Goal: Complete application form

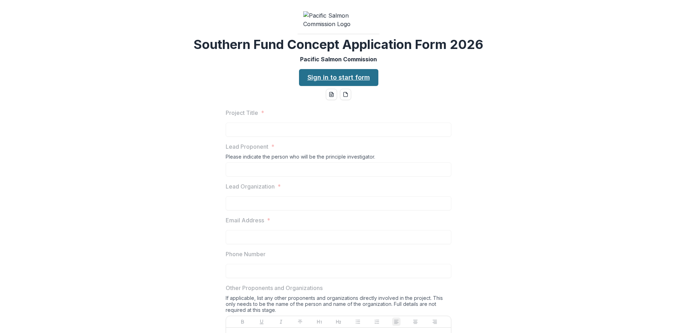
click at [345, 86] on link "Sign in to start form" at bounding box center [338, 77] width 79 height 17
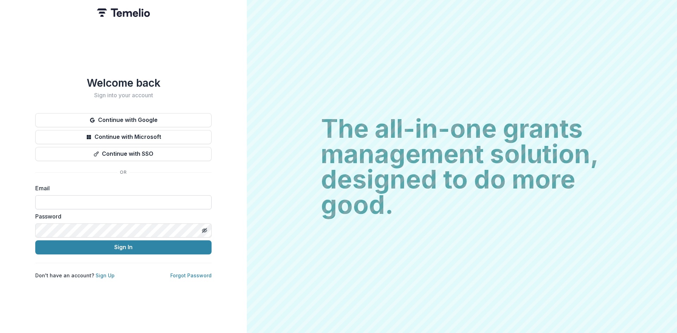
click at [51, 201] on input at bounding box center [123, 202] width 176 height 14
type input "**********"
click at [411, 89] on div "The all-in-one grants management solution, designed to do more good. The all-in…" at bounding box center [462, 166] width 430 height 333
click at [0, 231] on div "**********" at bounding box center [123, 166] width 247 height 333
click at [207, 230] on icon "Toggle password visibility" at bounding box center [205, 231] width 3 height 2
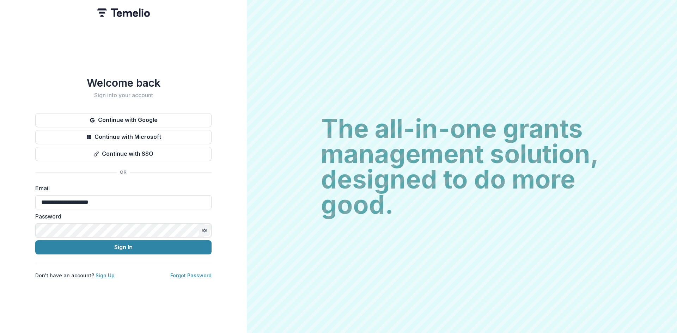
click at [104, 275] on link "Sign Up" at bounding box center [105, 276] width 19 height 6
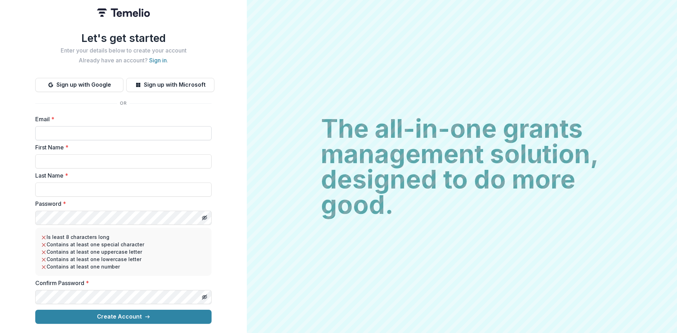
click at [69, 129] on input "Email *" at bounding box center [123, 133] width 176 height 14
type input "**********"
click at [63, 162] on input "First Name *" at bounding box center [123, 161] width 176 height 14
type input "****"
click at [43, 188] on input "Last Name *" at bounding box center [123, 190] width 176 height 14
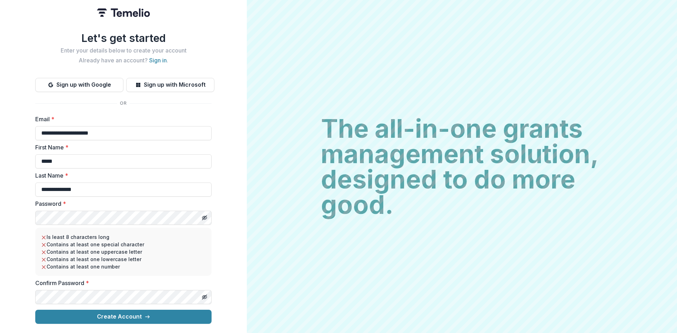
type input "**********"
click at [0, 218] on div "**********" at bounding box center [123, 166] width 247 height 333
click at [207, 215] on button "Toggle password visibility" at bounding box center [204, 217] width 11 height 11
click at [0, 211] on div "**********" at bounding box center [123, 166] width 247 height 333
click at [207, 296] on button "Toggle password visibility" at bounding box center [204, 297] width 11 height 11
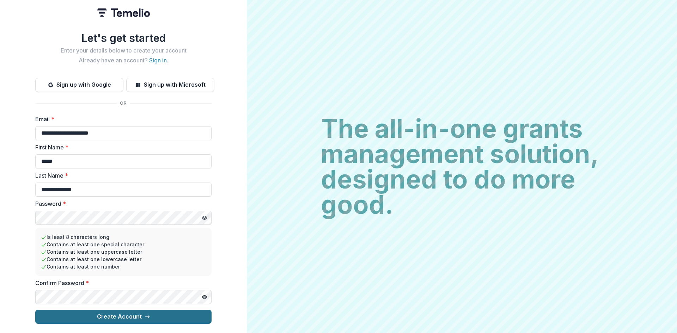
click at [135, 314] on button "Create Account" at bounding box center [123, 317] width 176 height 14
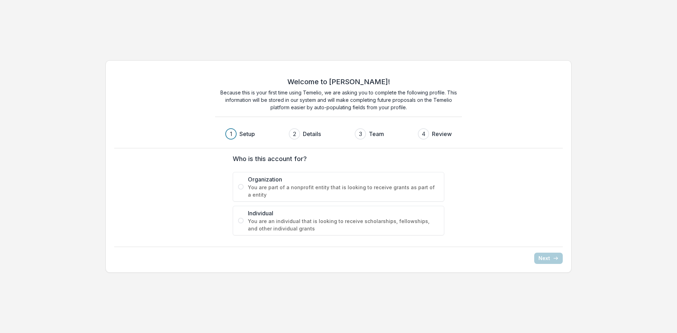
click at [250, 189] on span "You are part of a nonprofit entity that is looking to receive grants as part of…" at bounding box center [343, 191] width 191 height 15
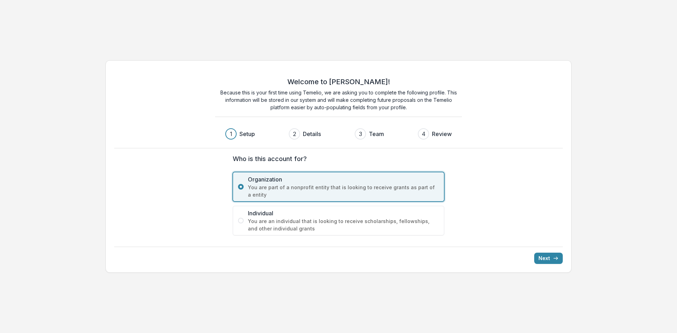
click at [548, 253] on div "Next" at bounding box center [338, 255] width 449 height 17
click at [546, 259] on button "Next" at bounding box center [548, 258] width 29 height 11
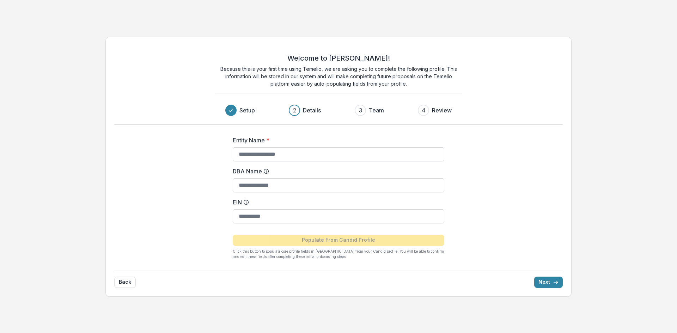
click at [258, 151] on input "Entity Name *" at bounding box center [339, 154] width 212 height 14
type input "**********"
click at [274, 187] on input "DBA Name" at bounding box center [339, 185] width 212 height 14
click at [540, 282] on button "Next" at bounding box center [548, 282] width 29 height 11
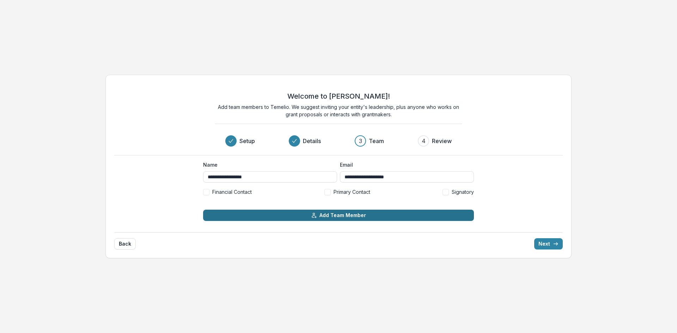
click at [332, 212] on button "Add Team Member" at bounding box center [338, 215] width 271 height 11
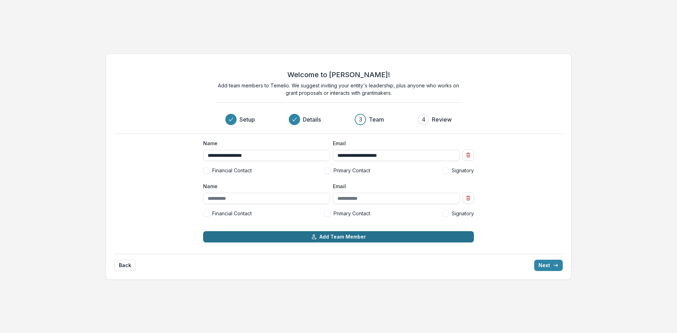
click at [324, 237] on button "Add Team Member" at bounding box center [338, 236] width 271 height 11
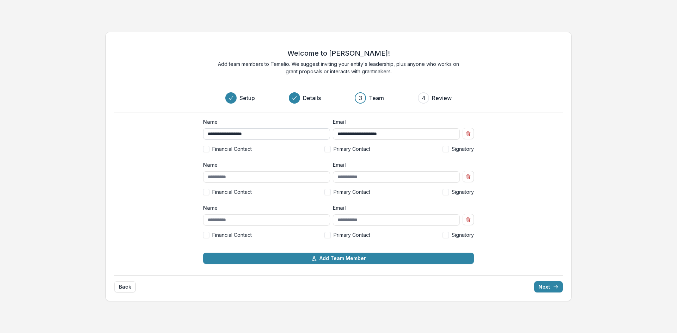
click at [219, 134] on input "**********" at bounding box center [266, 133] width 127 height 11
type input "**********"
click at [221, 176] on input "Name" at bounding box center [266, 176] width 127 height 11
click at [549, 286] on button "Next" at bounding box center [548, 286] width 29 height 11
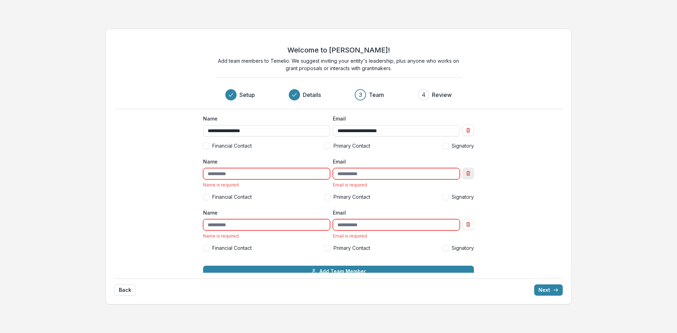
click at [468, 172] on icon "Remove team member" at bounding box center [469, 174] width 6 height 6
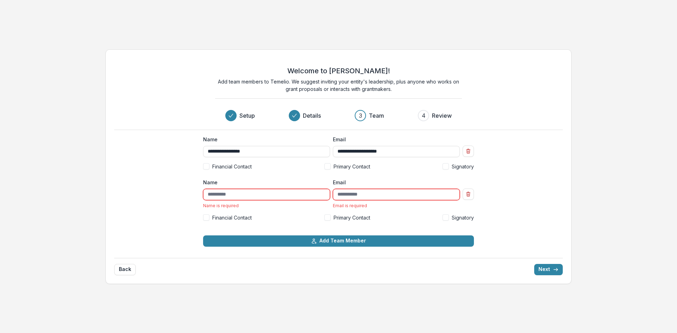
click at [469, 193] on icon "Remove team member" at bounding box center [469, 194] width 6 height 6
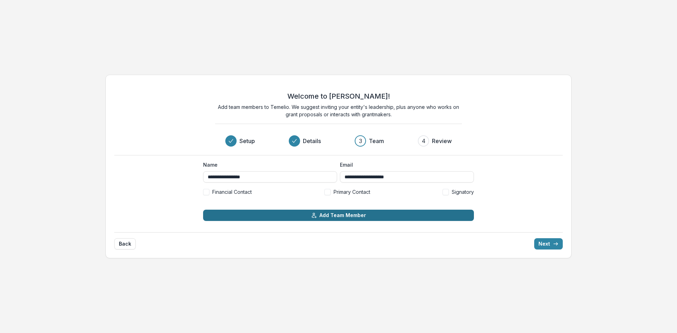
click at [326, 214] on button "Add Team Member" at bounding box center [338, 215] width 271 height 11
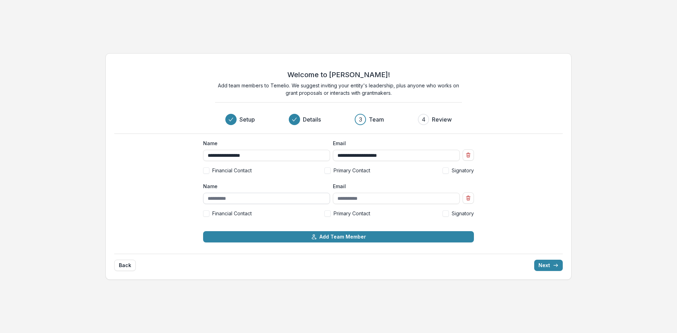
click at [219, 199] on input "Name" at bounding box center [266, 198] width 127 height 11
type input "**********"
click at [373, 202] on input "Email" at bounding box center [396, 198] width 127 height 11
click at [350, 199] on input "Email" at bounding box center [396, 198] width 127 height 11
click at [368, 201] on input "Email" at bounding box center [396, 198] width 127 height 11
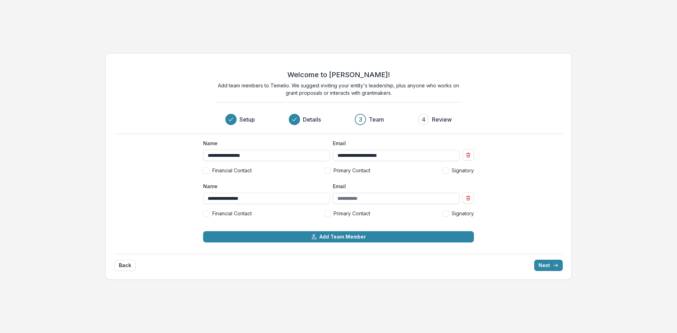
paste input "**********"
type input "**********"
click at [328, 171] on span at bounding box center [327, 171] width 6 height 6
click at [328, 171] on icon at bounding box center [327, 170] width 3 height 2
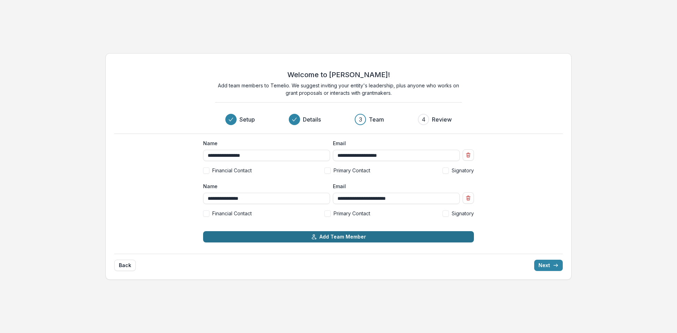
click at [328, 238] on button "Add Team Member" at bounding box center [338, 236] width 271 height 11
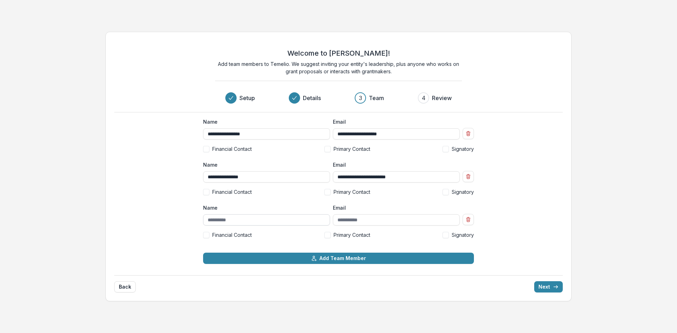
click at [241, 217] on input "Name" at bounding box center [266, 219] width 127 height 11
paste input "**********"
click at [250, 220] on input "**********" at bounding box center [266, 219] width 127 height 11
drag, startPoint x: 320, startPoint y: 220, endPoint x: 245, endPoint y: 222, distance: 75.5
click at [245, 222] on input "**********" at bounding box center [266, 219] width 127 height 11
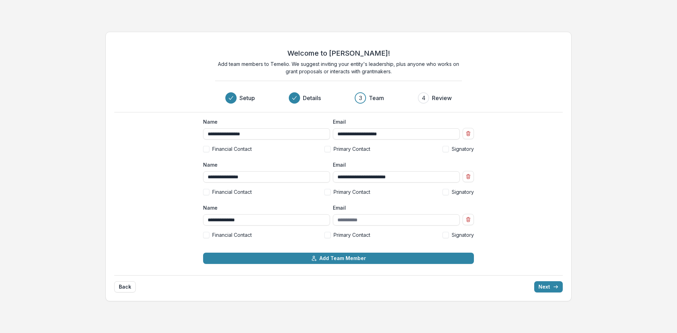
type input "**********"
click at [346, 219] on input "Email" at bounding box center [396, 219] width 127 height 11
paste input "**********"
type input "**********"
click at [546, 285] on button "Next" at bounding box center [548, 286] width 29 height 11
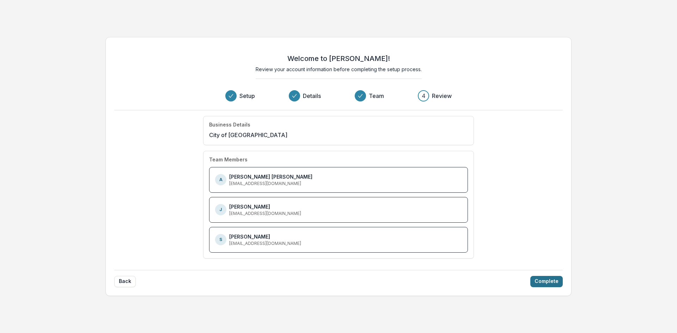
click at [548, 282] on button "Complete" at bounding box center [546, 281] width 32 height 11
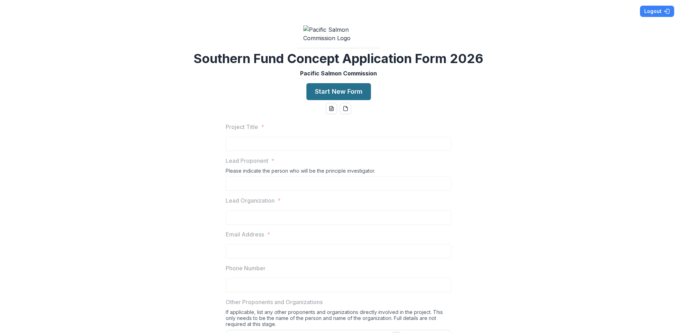
click at [338, 100] on button "Start New Form" at bounding box center [338, 91] width 65 height 17
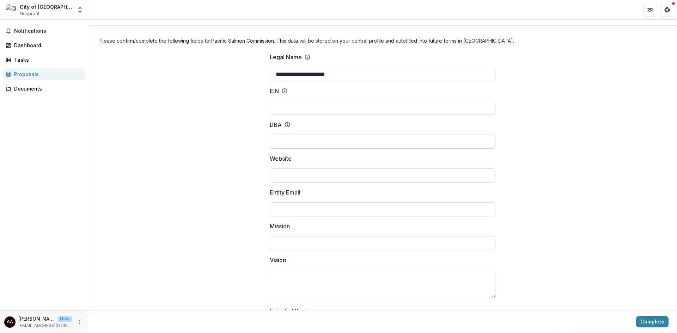
scroll to position [35, 0]
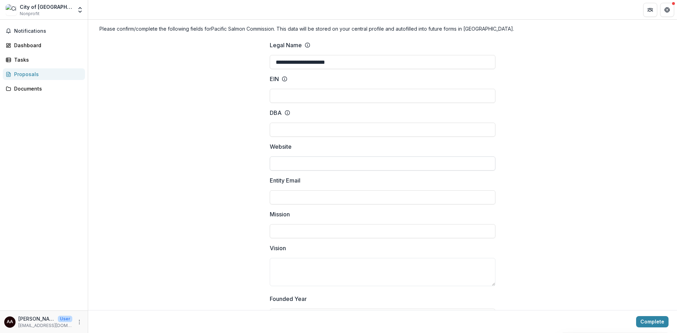
click at [288, 168] on input "Website" at bounding box center [383, 164] width 226 height 14
click at [287, 192] on input "Entity Email" at bounding box center [383, 197] width 226 height 14
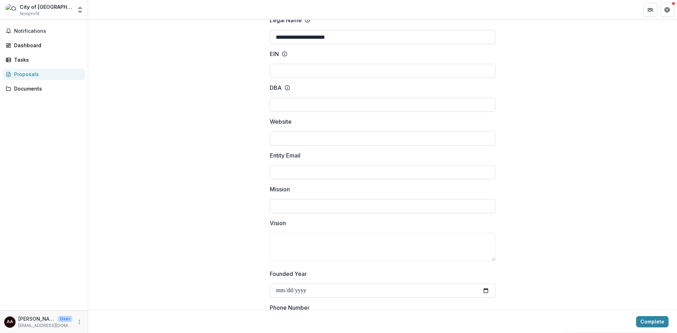
scroll to position [71, 0]
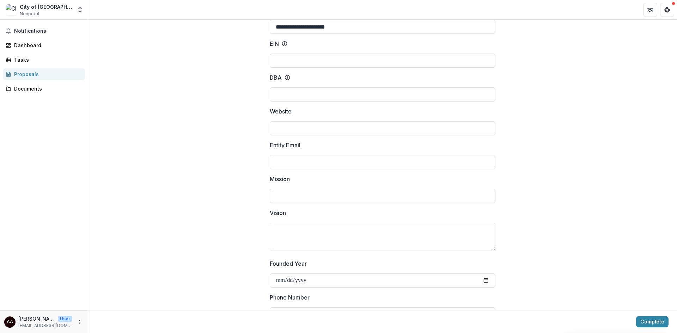
drag, startPoint x: 291, startPoint y: 197, endPoint x: 292, endPoint y: 203, distance: 5.3
click at [291, 197] on input "Mission" at bounding box center [383, 196] width 226 height 14
click at [300, 224] on textarea "Vision" at bounding box center [383, 237] width 226 height 28
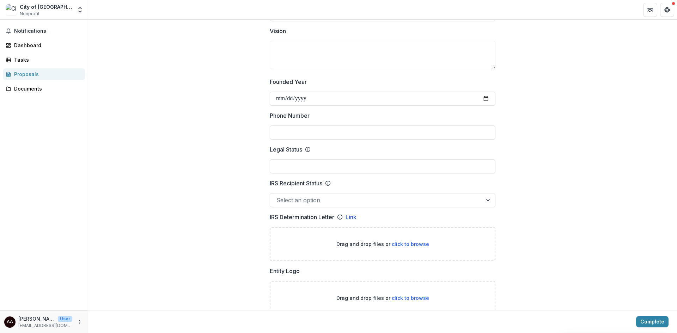
scroll to position [282, 0]
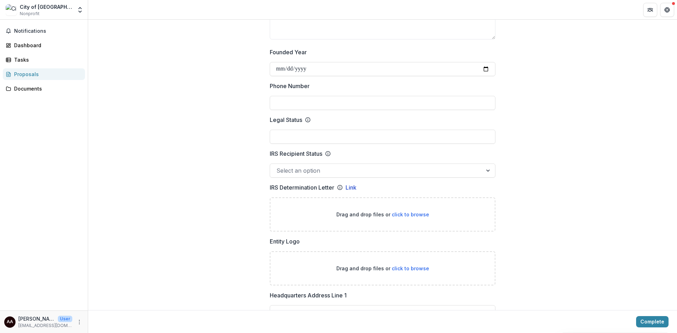
click at [309, 172] on div at bounding box center [376, 171] width 200 height 10
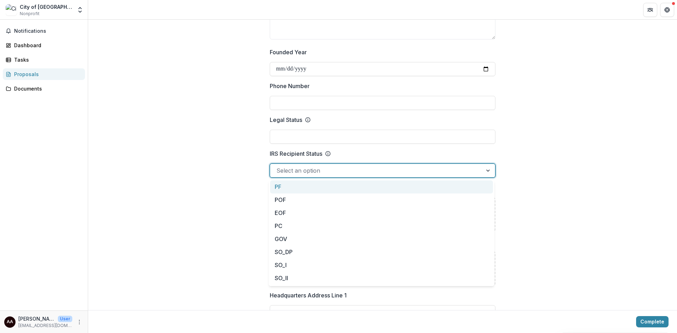
click at [309, 173] on div at bounding box center [376, 171] width 200 height 10
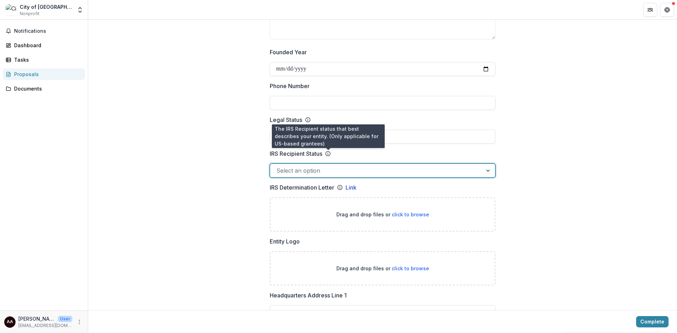
click at [330, 154] on circle at bounding box center [328, 154] width 5 height 5
click at [278, 166] on input "IRS Recipient Status" at bounding box center [277, 170] width 2 height 8
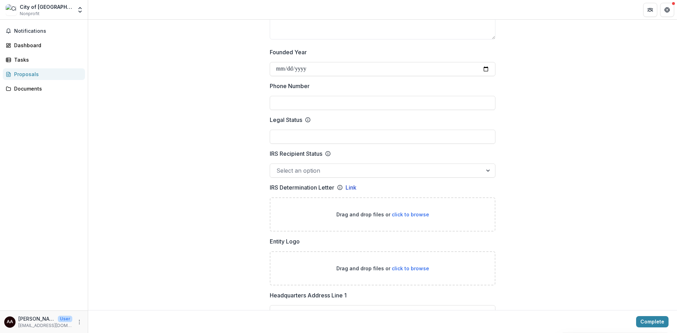
click at [330, 154] on circle at bounding box center [328, 154] width 5 height 5
click at [278, 166] on input "IRS Recipient Status" at bounding box center [277, 170] width 2 height 8
click at [328, 153] on line at bounding box center [328, 153] width 0 height 1
click at [278, 166] on input "IRS Recipient Status" at bounding box center [277, 170] width 2 height 8
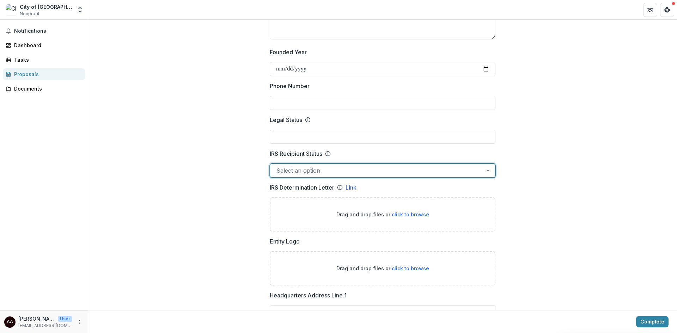
drag, startPoint x: 328, startPoint y: 153, endPoint x: 323, endPoint y: 154, distance: 4.7
click at [328, 153] on icon at bounding box center [328, 154] width 6 height 6
click at [278, 166] on input "IRS Recipient Status" at bounding box center [277, 170] width 2 height 8
click at [307, 119] on icon at bounding box center [308, 120] width 6 height 6
click at [307, 130] on input "Legal Status" at bounding box center [383, 137] width 226 height 14
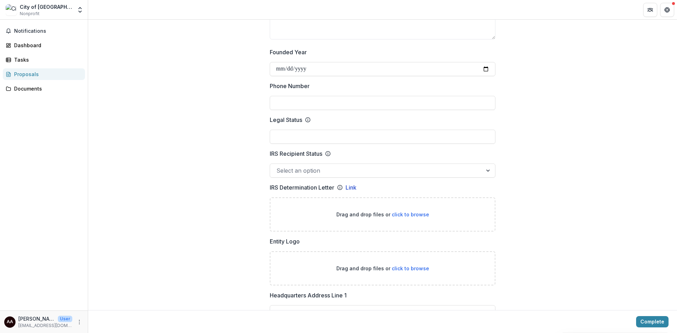
click at [306, 120] on icon at bounding box center [308, 120] width 6 height 6
click at [306, 130] on input "Legal Status" at bounding box center [383, 137] width 226 height 14
click at [308, 118] on icon at bounding box center [308, 120] width 6 height 6
click at [308, 130] on input "Legal Status" at bounding box center [383, 137] width 226 height 14
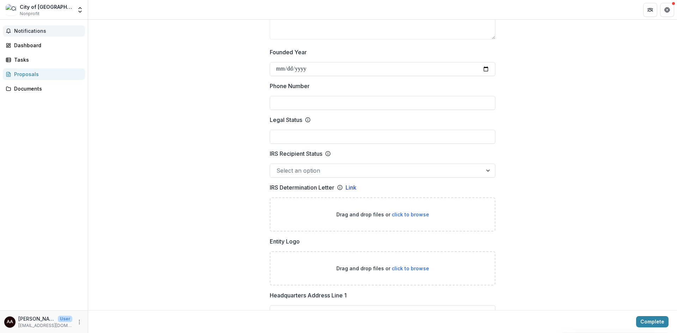
click at [29, 31] on span "Notifications" at bounding box center [48, 31] width 68 height 6
click at [79, 9] on icon "Open entity switcher" at bounding box center [80, 9] width 7 height 7
click at [78, 10] on icon "Open entity switcher" at bounding box center [80, 9] width 7 height 7
click at [31, 91] on div "Documents" at bounding box center [46, 88] width 65 height 7
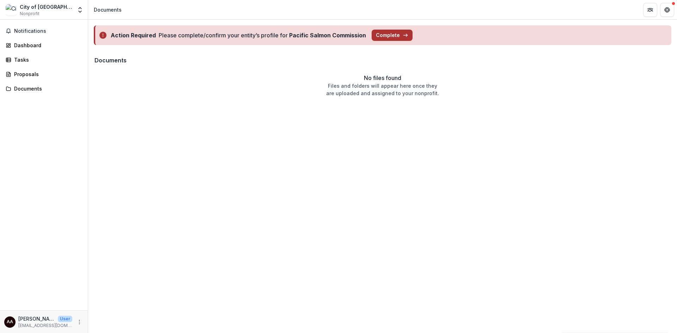
click at [400, 31] on button "Complete" at bounding box center [392, 35] width 41 height 11
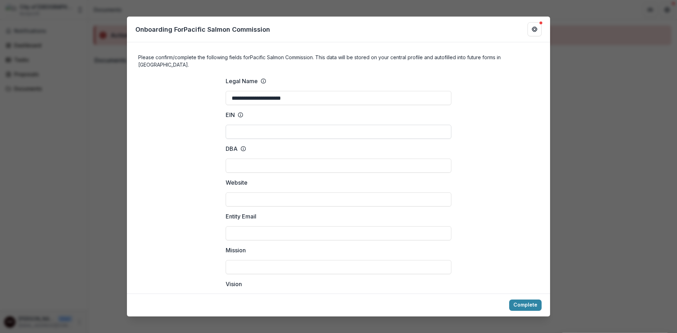
click at [256, 126] on input "EIN" at bounding box center [339, 132] width 226 height 14
click at [253, 159] on input "DBA" at bounding box center [339, 166] width 226 height 14
click at [248, 193] on input "Website" at bounding box center [339, 200] width 226 height 14
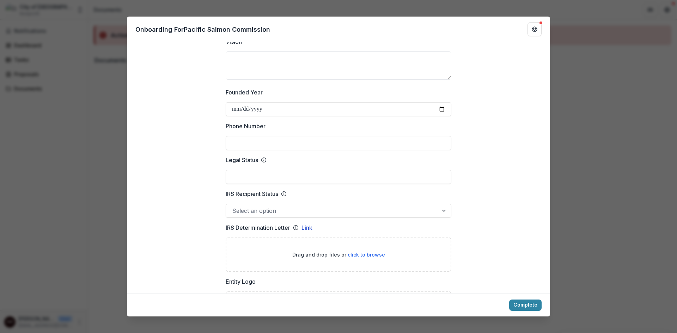
scroll to position [247, 0]
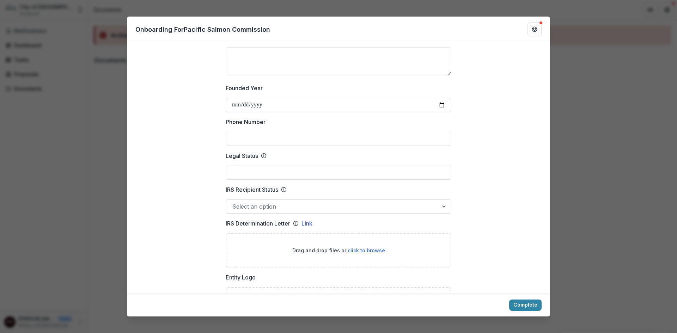
click at [443, 98] on input "Founded Year" at bounding box center [339, 105] width 226 height 14
click at [253, 166] on input "Legal Status" at bounding box center [339, 173] width 226 height 14
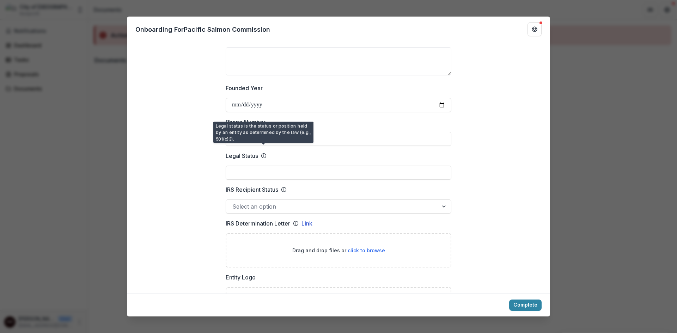
click at [262, 153] on icon at bounding box center [264, 156] width 6 height 6
click at [262, 166] on input "Legal Status" at bounding box center [339, 173] width 226 height 14
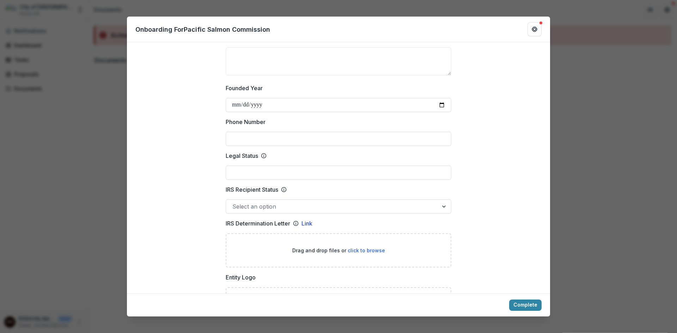
click at [258, 152] on div "Legal Status" at bounding box center [246, 156] width 41 height 8
click at [258, 166] on input "Legal Status" at bounding box center [339, 173] width 226 height 14
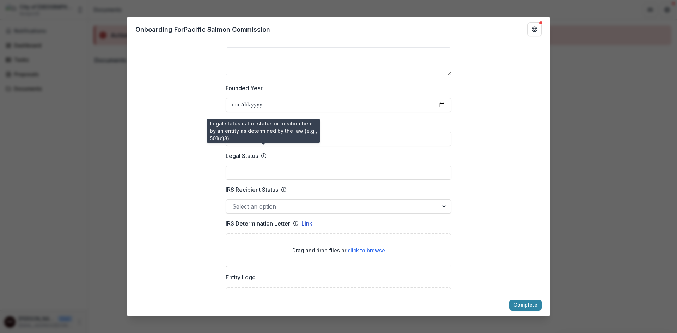
click at [263, 153] on icon at bounding box center [264, 156] width 6 height 6
click at [263, 166] on input "Legal Status" at bounding box center [339, 173] width 226 height 14
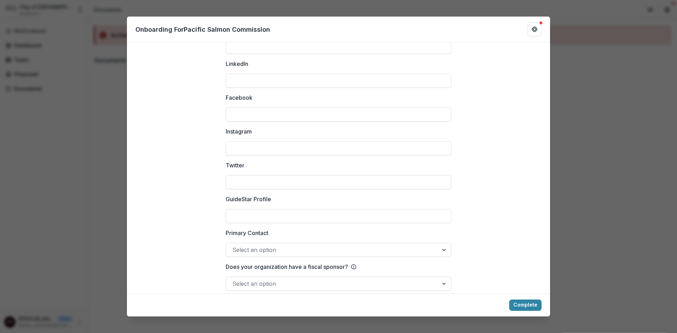
scroll to position [922, 0]
click at [532, 304] on button "Complete" at bounding box center [525, 305] width 32 height 11
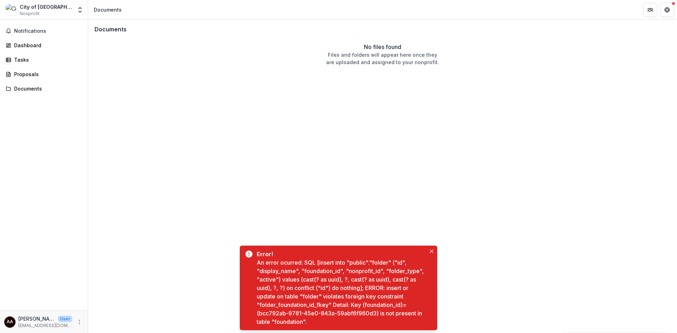
click at [432, 250] on icon "Close" at bounding box center [432, 252] width 4 height 4
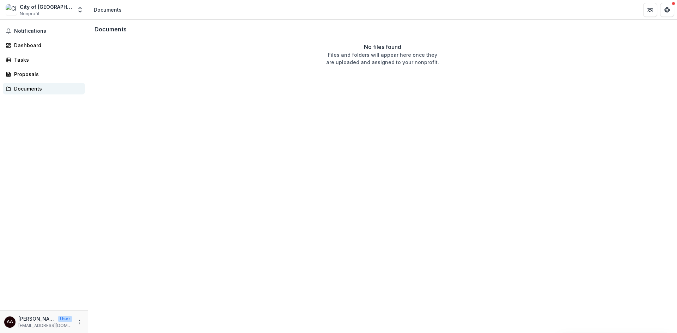
click at [29, 87] on div "Documents" at bounding box center [46, 88] width 65 height 7
click at [29, 72] on div "Proposals" at bounding box center [46, 74] width 65 height 7
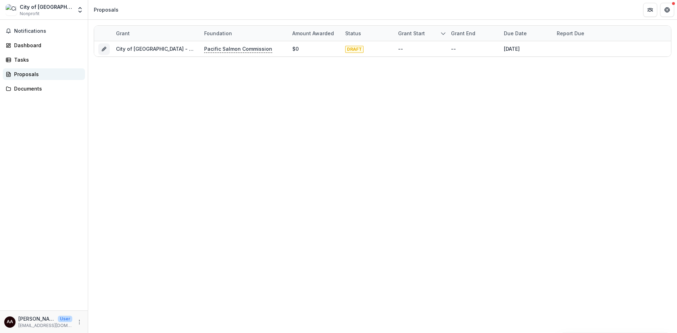
click at [31, 74] on div "Proposals" at bounding box center [46, 74] width 65 height 7
click at [34, 73] on div "Proposals" at bounding box center [46, 74] width 65 height 7
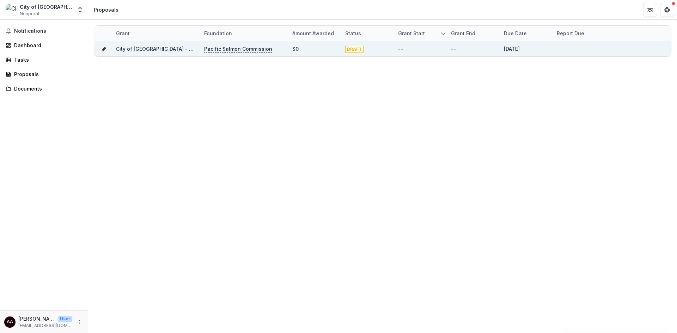
click at [133, 49] on link "City of Port Coquitlam - 2025 - Southern Fund Concept Application Form 2026" at bounding box center [219, 49] width 206 height 6
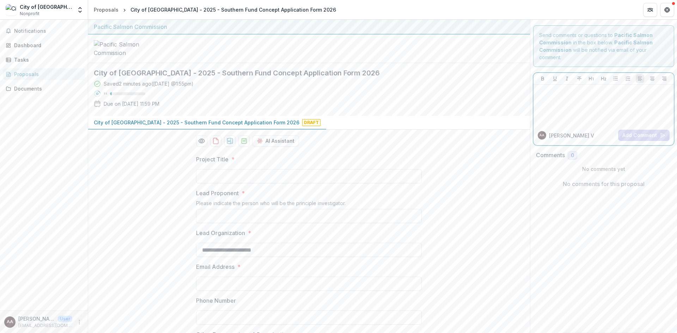
click at [585, 102] on div at bounding box center [603, 104] width 135 height 35
click at [567, 97] on div at bounding box center [603, 104] width 135 height 35
click at [51, 323] on p "alexa@portcoquitlam.ca" at bounding box center [45, 326] width 54 height 6
click at [81, 322] on icon "More" at bounding box center [80, 323] width 6 height 6
click at [59, 251] on div "Notifications Dashboard Tasks Proposals Documents" at bounding box center [44, 165] width 88 height 291
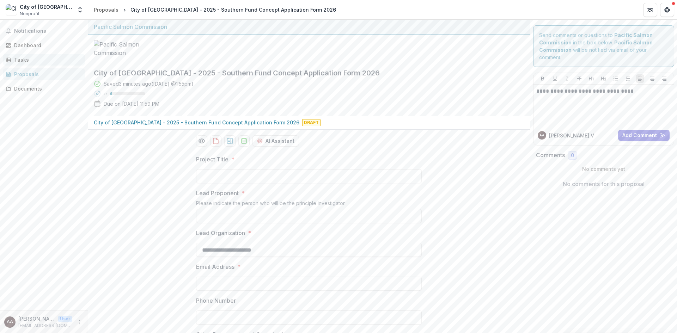
click at [16, 62] on div "Tasks" at bounding box center [46, 59] width 65 height 7
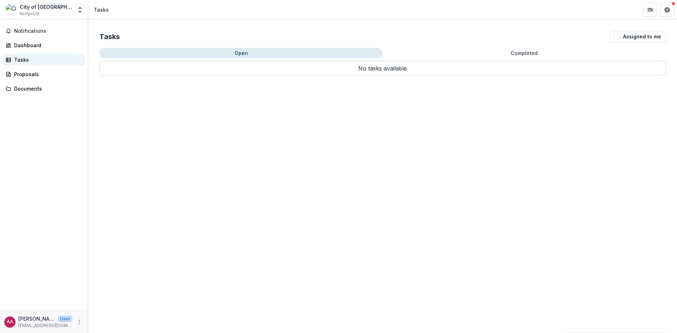
click at [17, 56] on link "Tasks" at bounding box center [44, 60] width 82 height 12
click at [19, 47] on div "Dashboard" at bounding box center [46, 45] width 65 height 7
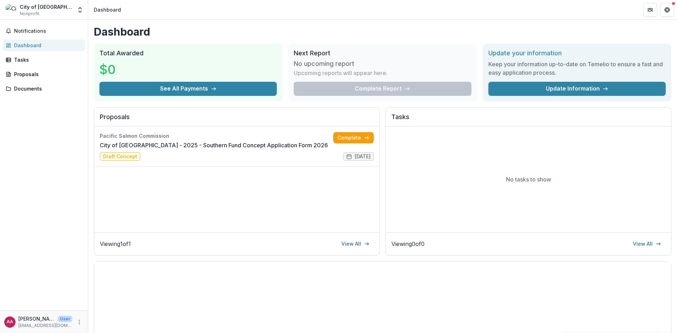
click at [20, 37] on div "Notifications Dashboard Tasks Proposals Documents" at bounding box center [44, 165] width 88 height 291
click at [24, 33] on span "Notifications" at bounding box center [48, 31] width 68 height 6
click at [32, 87] on div "Documents" at bounding box center [46, 88] width 65 height 7
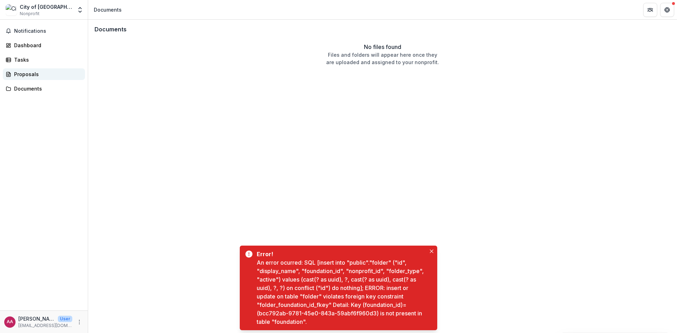
click at [29, 75] on div "Proposals" at bounding box center [46, 74] width 65 height 7
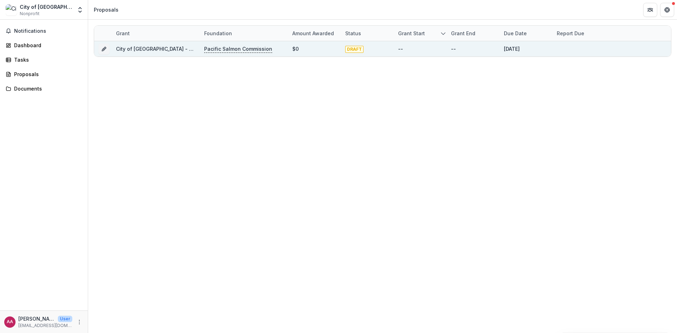
click at [144, 49] on link "City of Port Coquitlam - 2025 - Southern Fund Concept Application Form 2026" at bounding box center [219, 49] width 206 height 6
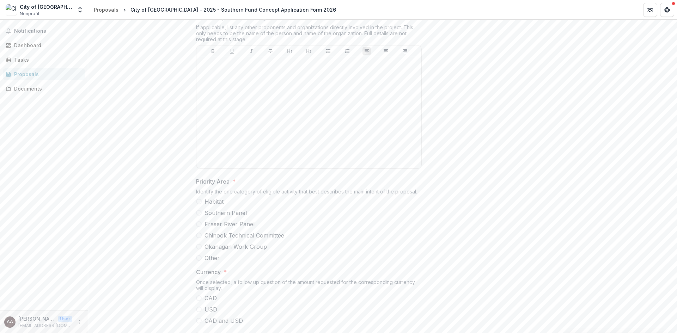
scroll to position [353, 0]
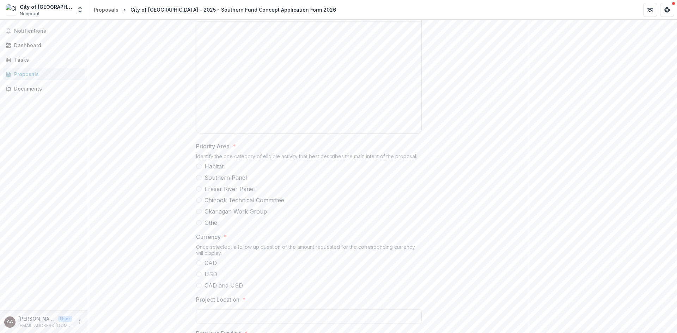
click at [197, 169] on span at bounding box center [199, 167] width 6 height 6
click at [196, 181] on span at bounding box center [199, 178] width 6 height 6
click at [460, 246] on div "**********" at bounding box center [309, 180] width 442 height 767
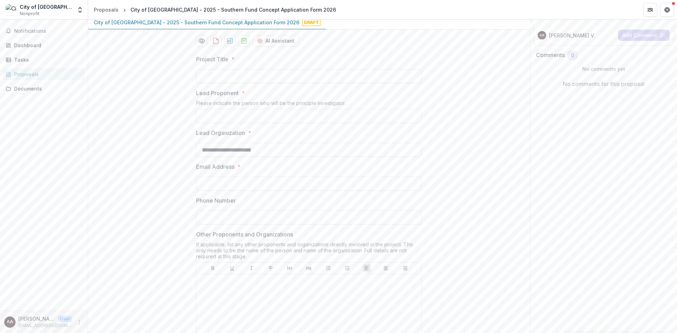
scroll to position [71, 0]
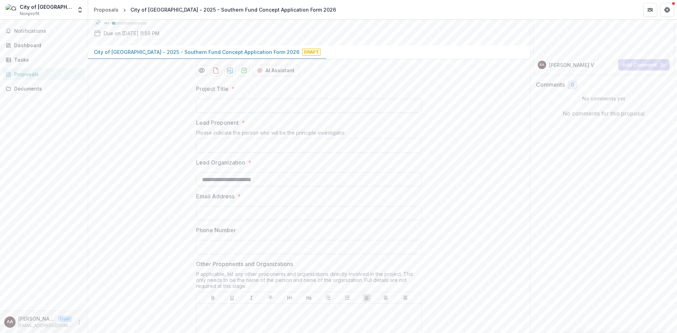
click at [214, 113] on input "Project Title *" at bounding box center [309, 106] width 226 height 14
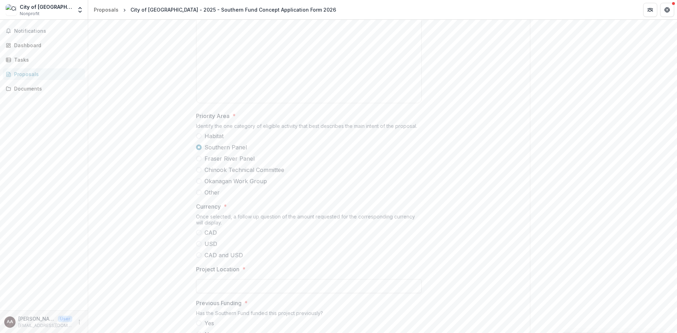
scroll to position [416, 0]
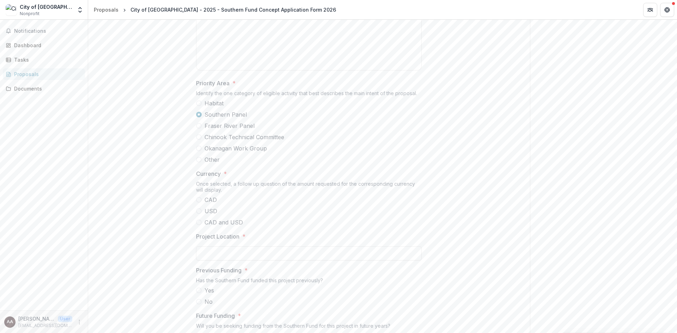
click at [197, 203] on span at bounding box center [199, 200] width 6 height 6
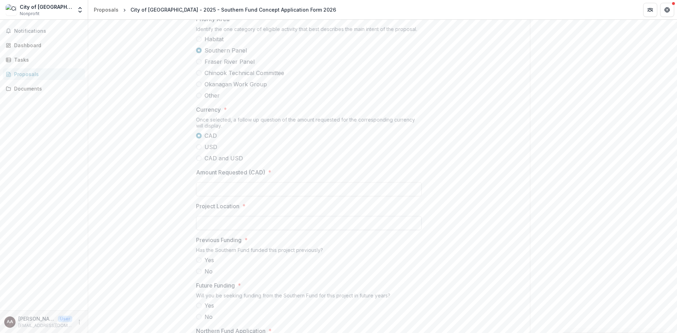
scroll to position [486, 0]
click at [229, 190] on input "Amount Requested (CAD) *" at bounding box center [309, 183] width 226 height 14
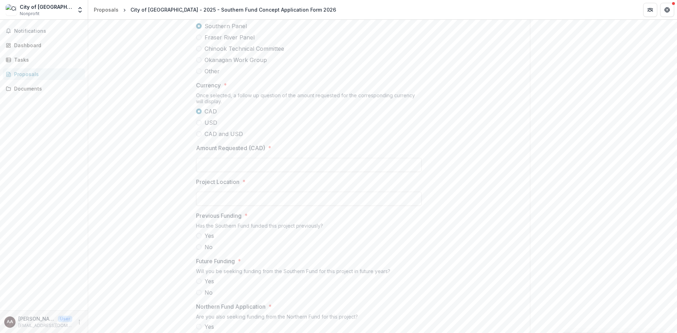
scroll to position [522, 0]
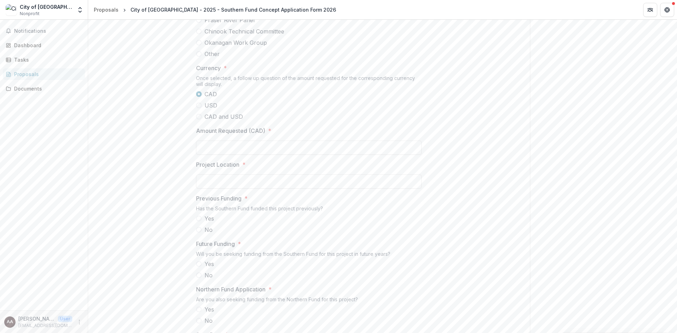
type input "**"
drag, startPoint x: 230, startPoint y: 224, endPoint x: 228, endPoint y: 230, distance: 6.5
click at [230, 189] on div "Project Location *" at bounding box center [309, 174] width 226 height 28
click at [228, 189] on input "Project Location *" at bounding box center [309, 182] width 226 height 14
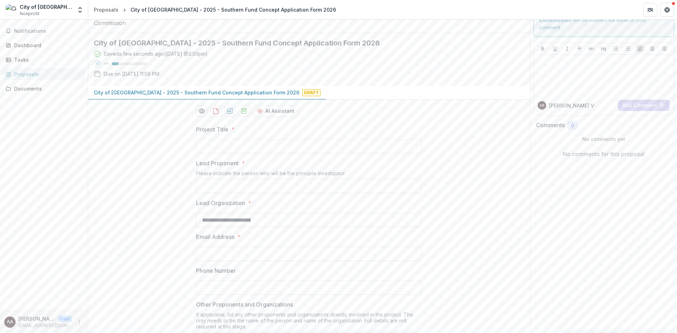
scroll to position [0, 0]
